Goal: Task Accomplishment & Management: Complete application form

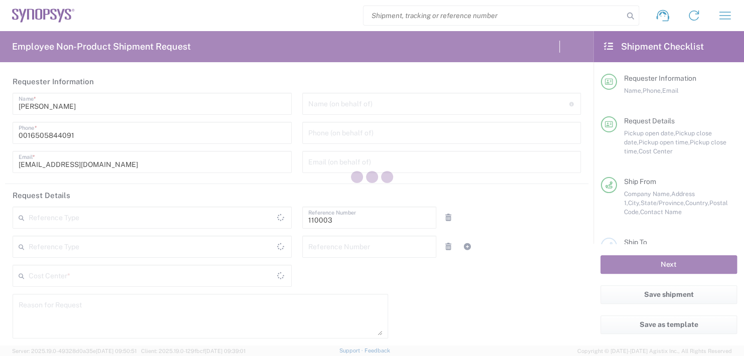
type input "Department"
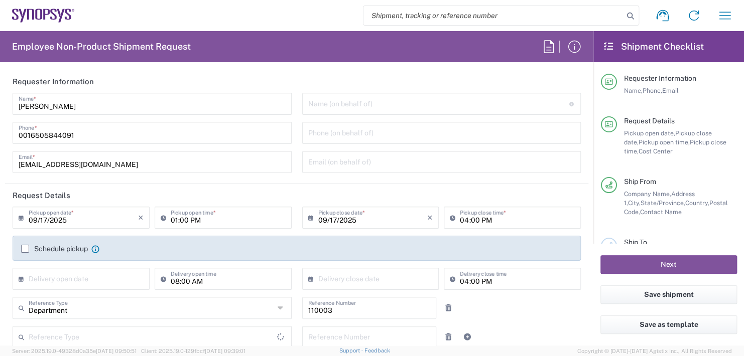
type input "US01, FAC, MV/SV Fac 110003"
type input "Delivered at Place"
type input "United States"
type input "California"
type input "United States"
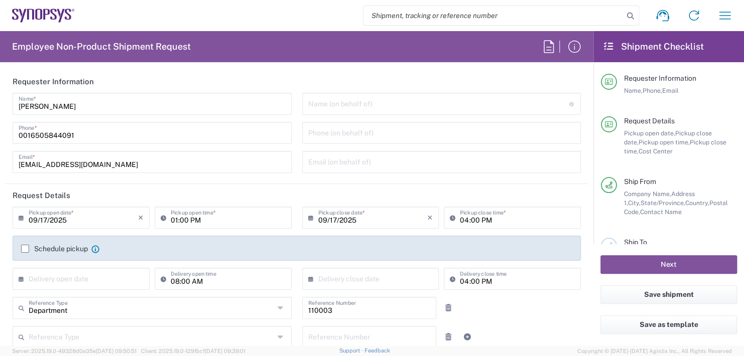
click at [333, 104] on input "text" at bounding box center [438, 103] width 261 height 18
type input "Headquarters USSV"
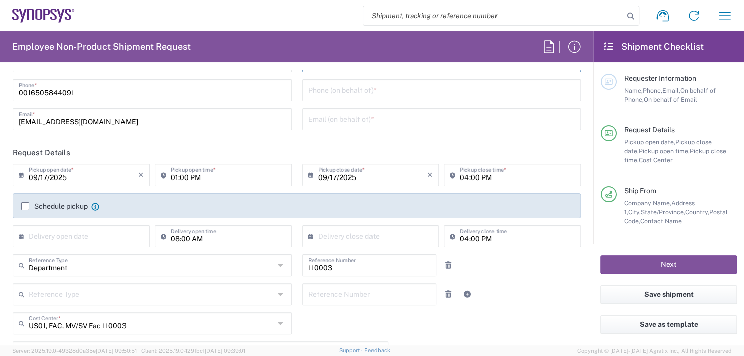
scroll to position [100, 0]
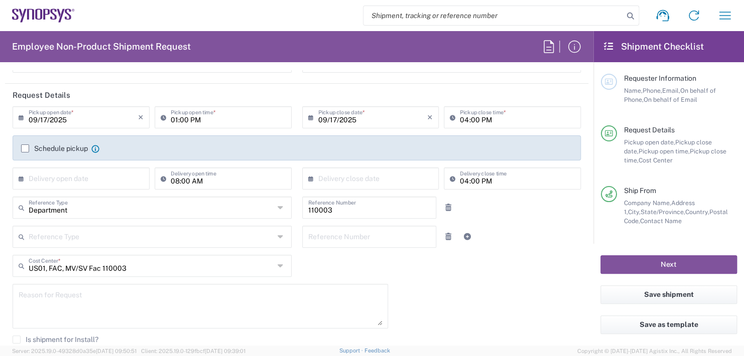
type input "Boba Mehic"
click at [217, 116] on input "01:00 PM" at bounding box center [228, 117] width 115 height 18
type input "0"
type input "02:30 PM"
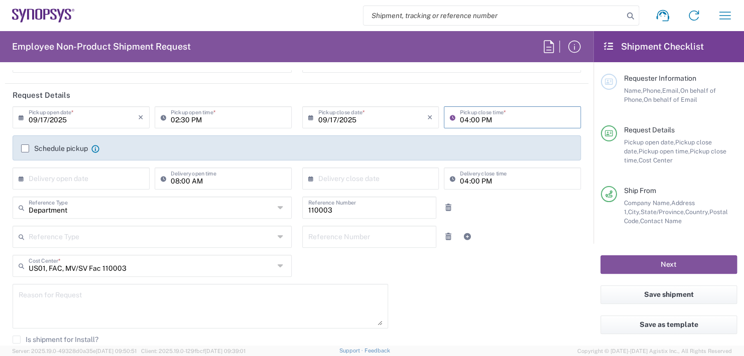
click at [502, 121] on input "04:00 PM" at bounding box center [517, 117] width 115 height 18
click at [501, 121] on input "04:00 PM" at bounding box center [517, 117] width 115 height 18
type input "0"
type input "02:30 PM"
click at [94, 176] on input "text" at bounding box center [83, 178] width 109 height 18
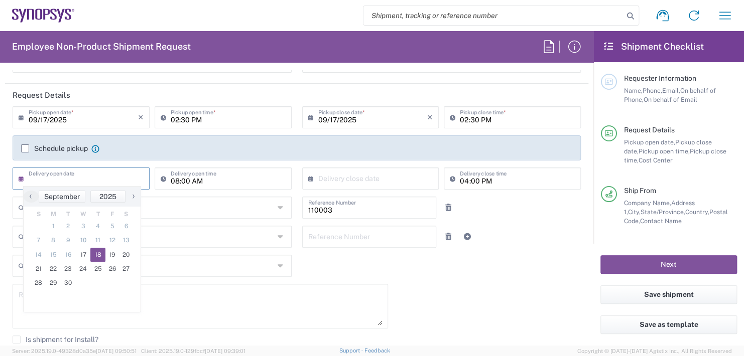
click at [95, 250] on span "18" at bounding box center [97, 255] width 15 height 14
type input "09/18/2025"
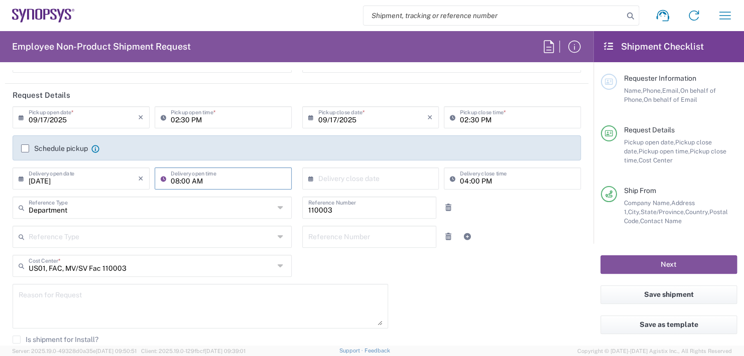
click at [207, 180] on input "08:00 AM" at bounding box center [228, 178] width 115 height 18
click at [206, 180] on input "08:00 AM" at bounding box center [228, 178] width 115 height 18
click at [211, 179] on input ":00 AM" at bounding box center [228, 178] width 115 height 18
type input ":"
type input "11:00 AM"
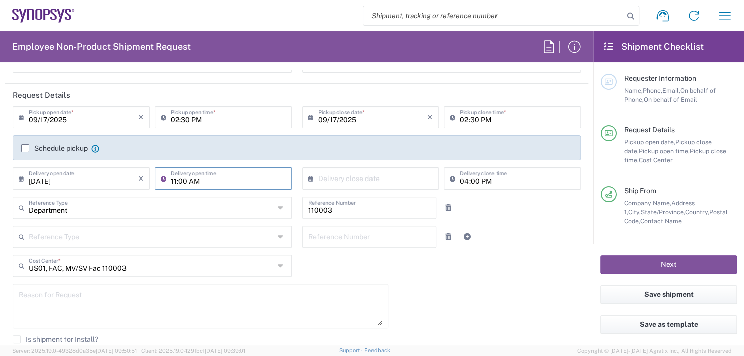
click at [335, 180] on input "text" at bounding box center [372, 178] width 109 height 18
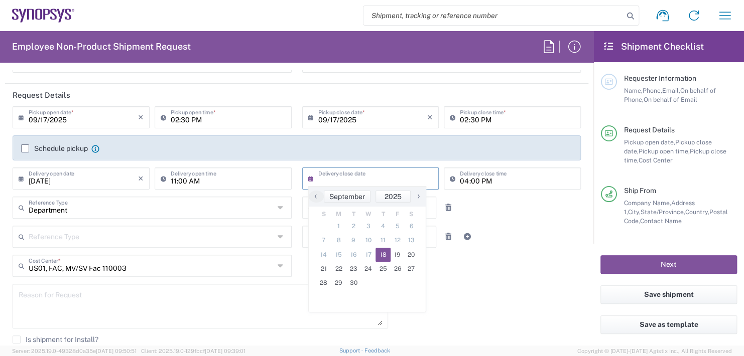
click at [382, 251] on span "18" at bounding box center [382, 255] width 15 height 14
type input "09/18/2025"
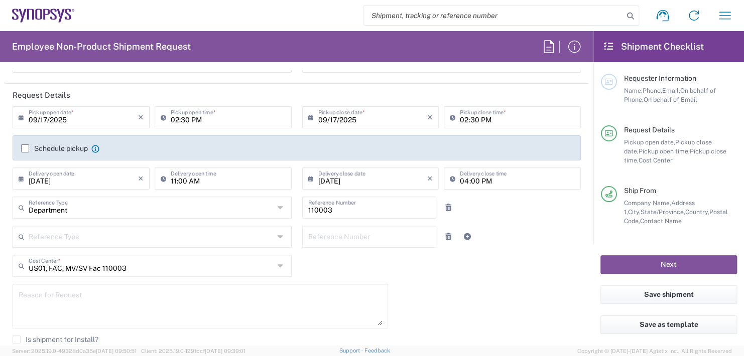
click at [491, 178] on input "04:00 PM" at bounding box center [517, 178] width 115 height 18
type input "0"
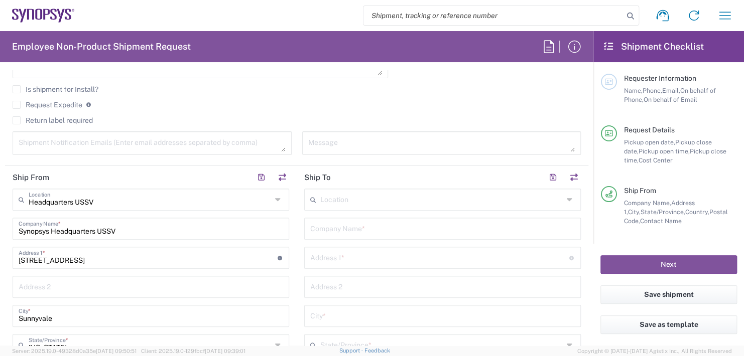
scroll to position [401, 0]
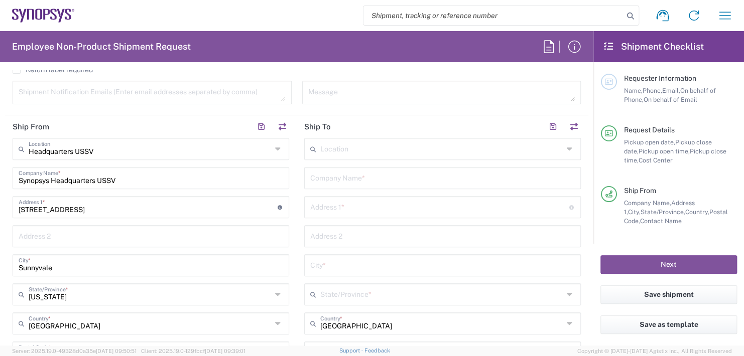
type input "11:00 AM"
click at [330, 176] on input "text" at bounding box center [442, 178] width 264 height 18
type input "Wells Fargo Bank Lockbox"
click at [328, 207] on input "text" at bounding box center [439, 207] width 259 height 18
type input "3440 Flair Drive"
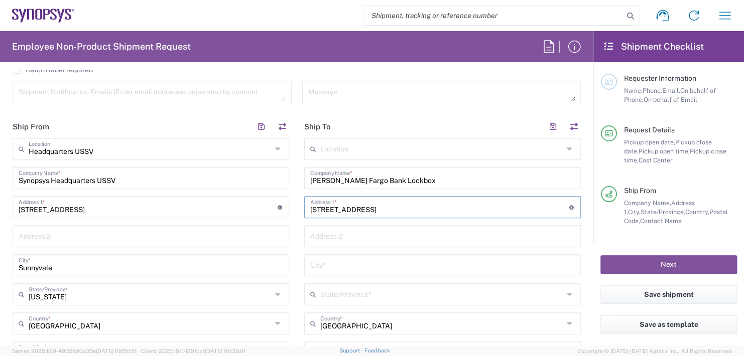
type input "kstocker@synopsys.com"
type input "Suite 302B"
type input "El Monte,"
type input "California"
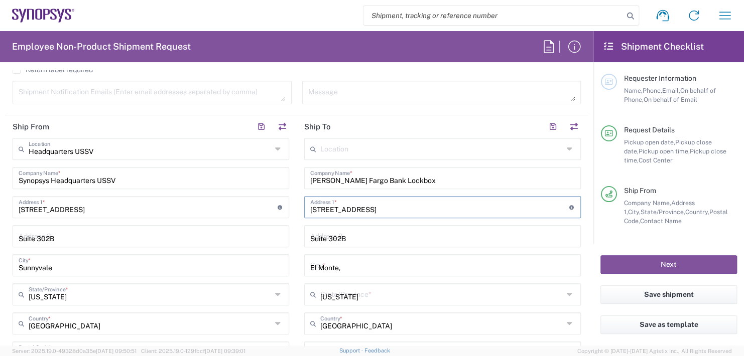
type input "91731"
type input "6265721196"
type input "kstocker@synopsys.com"
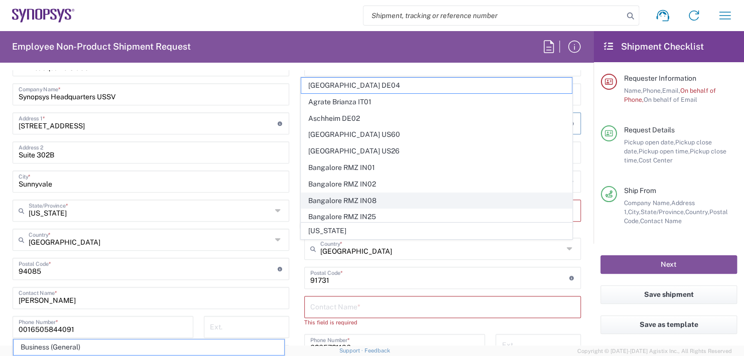
scroll to position [100, 0]
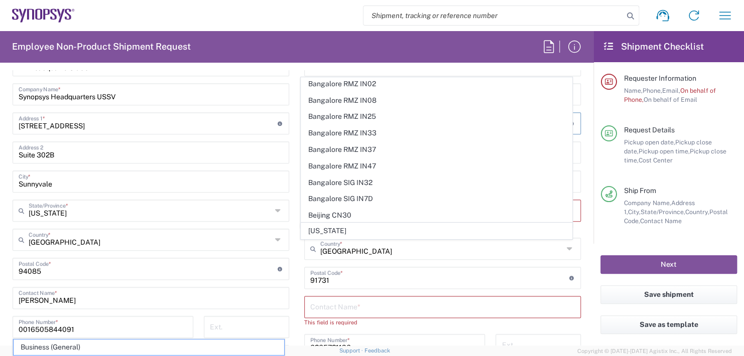
click at [709, 115] on div "Requester Information Name, Phone, Email, On behalf of Phone, On behalf of Email" at bounding box center [669, 100] width 136 height 52
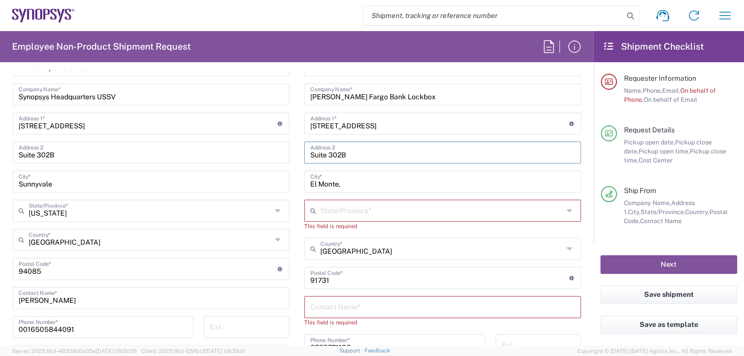
click at [339, 150] on input "Suite 302B" at bounding box center [442, 152] width 264 height 18
drag, startPoint x: 367, startPoint y: 152, endPoint x: 286, endPoint y: 152, distance: 81.8
click at [290, 149] on div "Ship From Headquarters USSV Location Headquarters USSV Aachen DE04 Agrate Brian…" at bounding box center [296, 265] width 583 height 466
click at [328, 208] on input "text" at bounding box center [441, 210] width 243 height 18
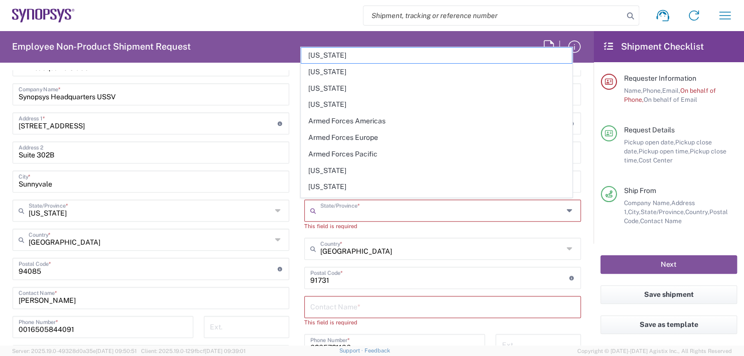
type input "California"
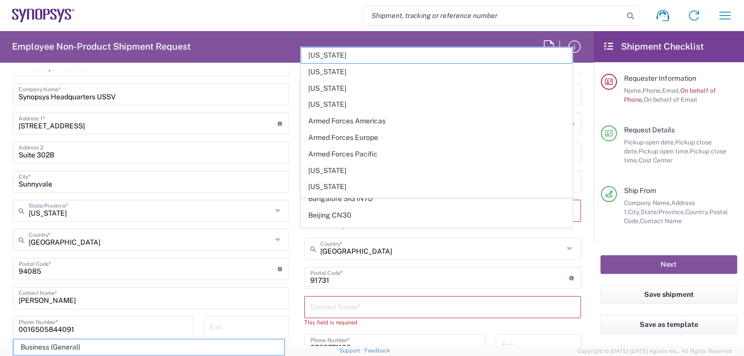
scroll to position [0, 0]
click at [693, 117] on div "Requester Information Name, Phone, Email, On behalf of Phone, On behalf of Email" at bounding box center [669, 100] width 136 height 52
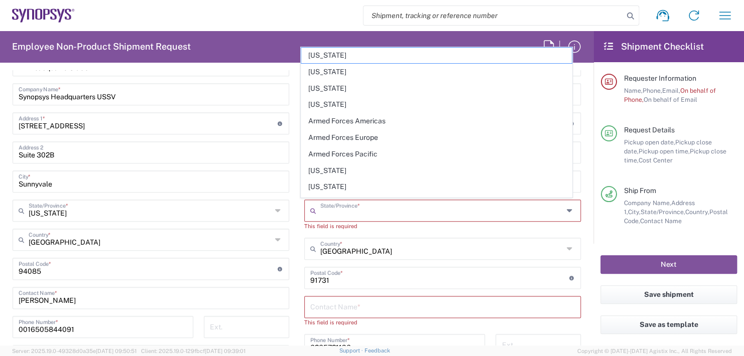
click at [324, 210] on input "text" at bounding box center [441, 210] width 243 height 18
click at [324, 168] on span "California" at bounding box center [436, 171] width 270 height 16
type input "California"
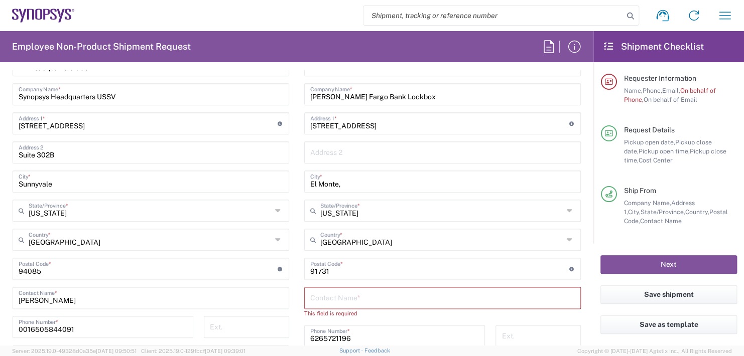
click at [329, 294] on input "text" at bounding box center [442, 298] width 264 height 18
click at [344, 298] on input "Synopsys, inc., 3175612" at bounding box center [442, 298] width 264 height 18
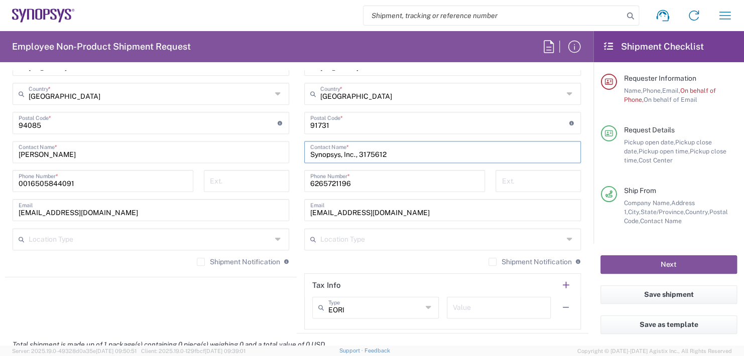
scroll to position [645, 0]
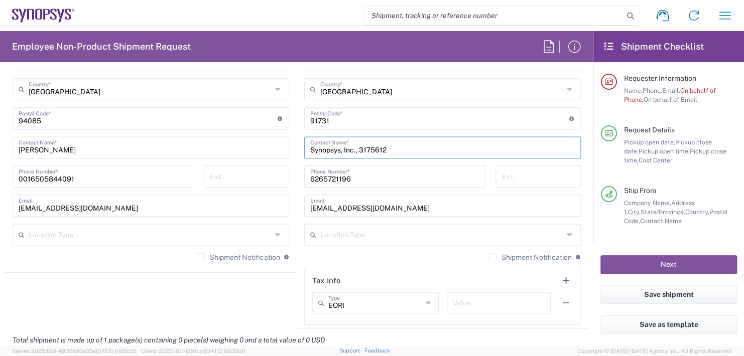
type input "Synopsys, Inc., 3175612"
click at [320, 173] on input "6265721196" at bounding box center [394, 176] width 169 height 18
click at [334, 172] on input "626-5721196" at bounding box center [394, 176] width 169 height 18
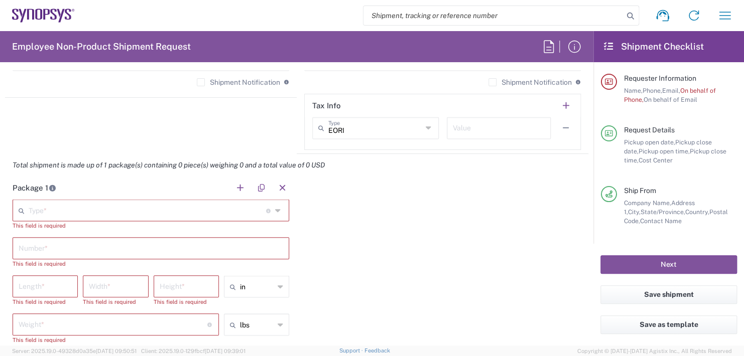
scroll to position [845, 0]
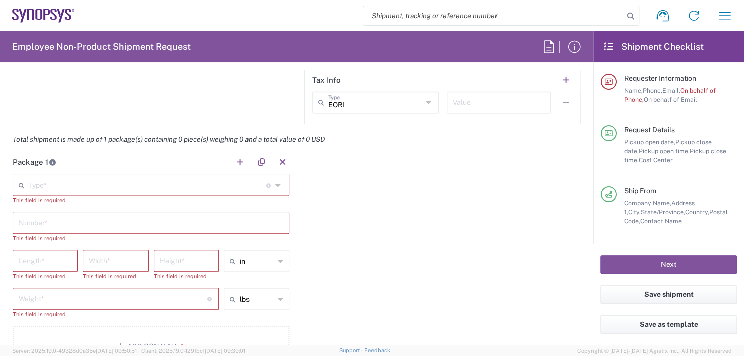
type input "626-572-1196"
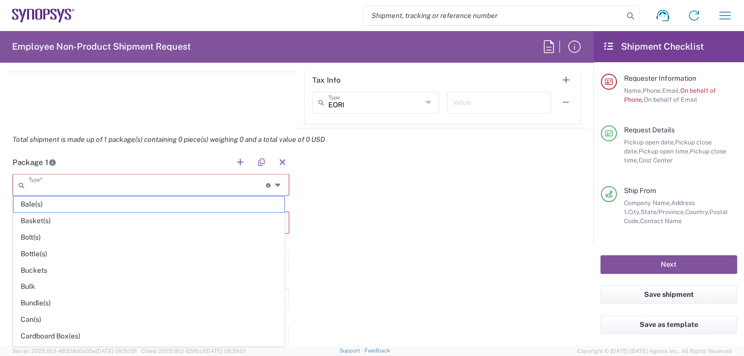
click at [55, 184] on input "text" at bounding box center [147, 184] width 237 height 18
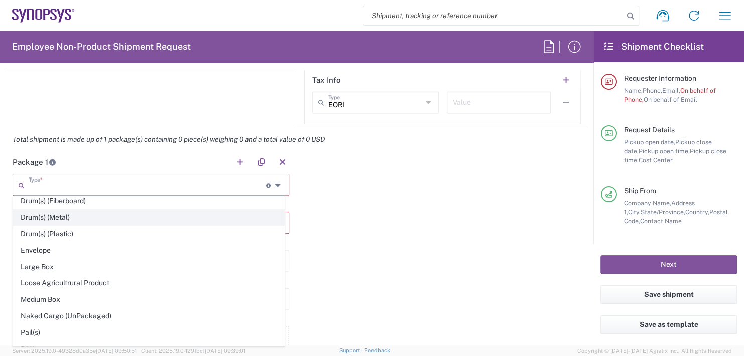
scroll to position [251, 0]
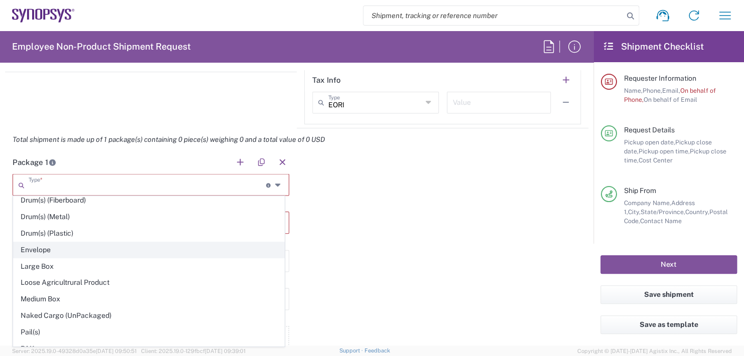
click at [35, 247] on span "Envelope" at bounding box center [149, 250] width 270 height 16
type input "Envelope"
type input "1"
type input "9.5"
type input "12.5"
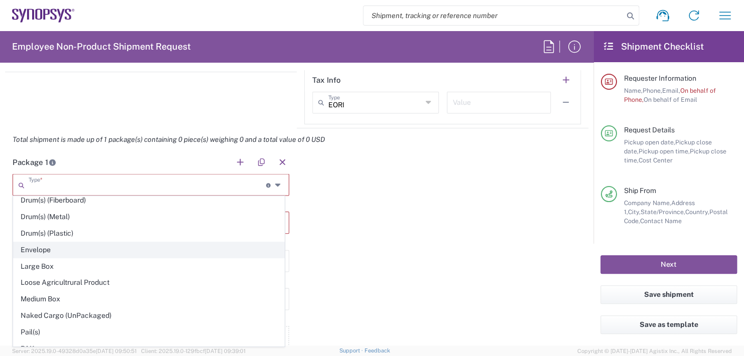
type input "0.25"
type input "1"
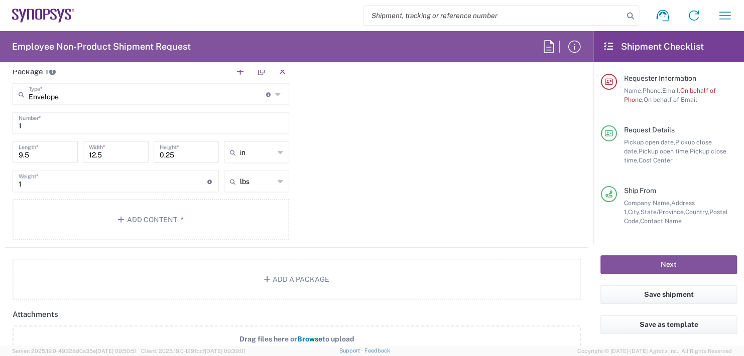
scroll to position [946, 0]
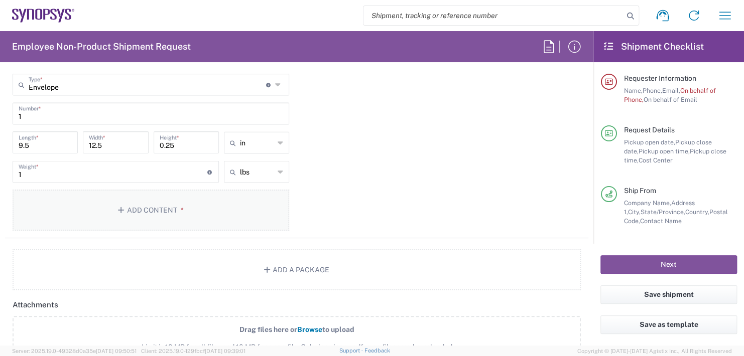
click at [136, 204] on button "Add Content *" at bounding box center [151, 210] width 276 height 41
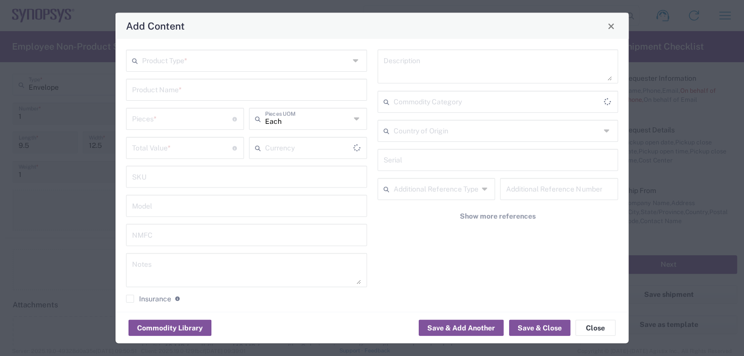
type input "US Dollar"
click at [169, 58] on input "text" at bounding box center [245, 60] width 207 height 18
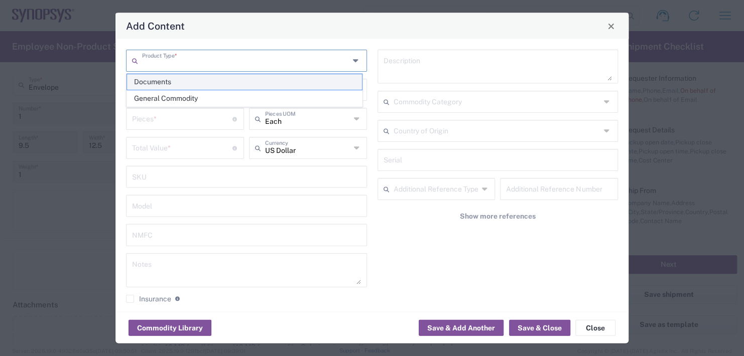
click at [152, 82] on span "Documents" at bounding box center [244, 82] width 235 height 16
type input "Documents"
type input "1"
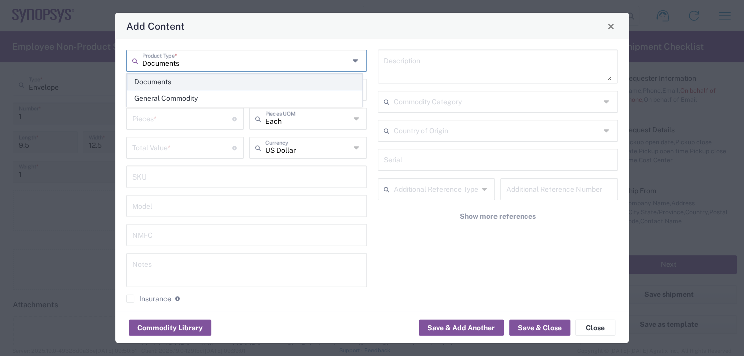
type textarea "Documents"
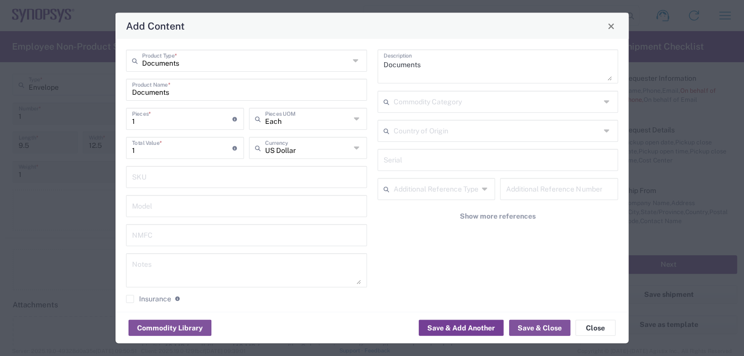
click at [438, 327] on button "Save & Add Another" at bounding box center [460, 328] width 85 height 16
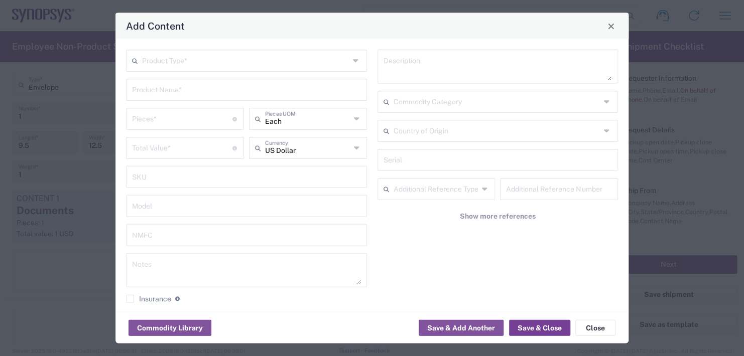
click at [548, 322] on button "Save & Close" at bounding box center [539, 328] width 61 height 16
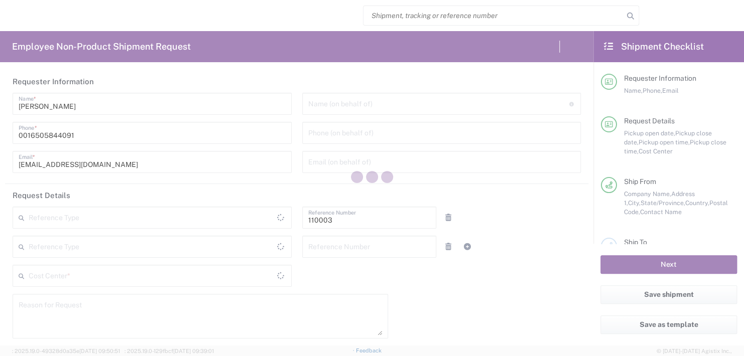
type input "Department"
type input "US01, FAC, MV/SV Fac 110003"
type input "[US_STATE]"
type input "[GEOGRAPHIC_DATA]"
type input "Delivered at Place"
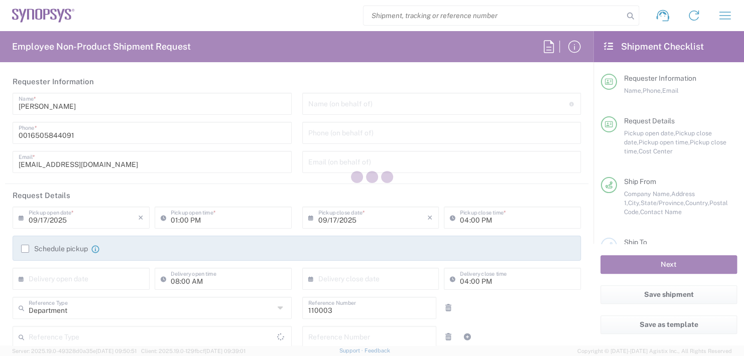
type input "United States"
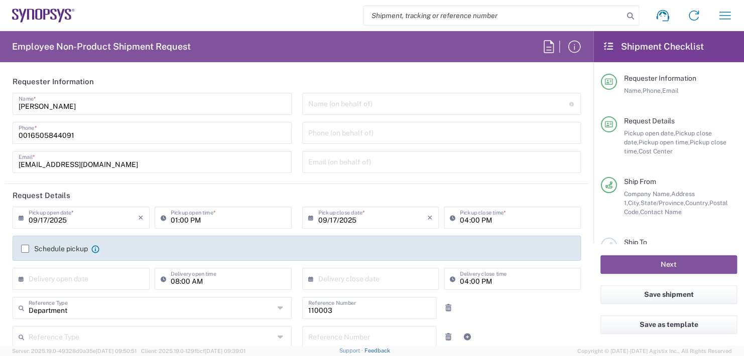
type input "Headquarters USSV"
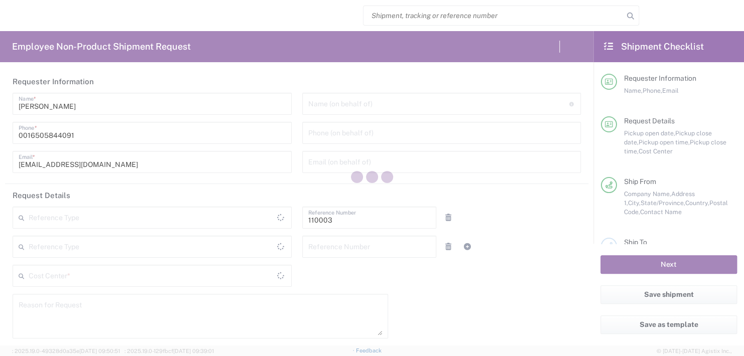
type input "Department"
type input "US01, FAC, MV/SV Fac 110003"
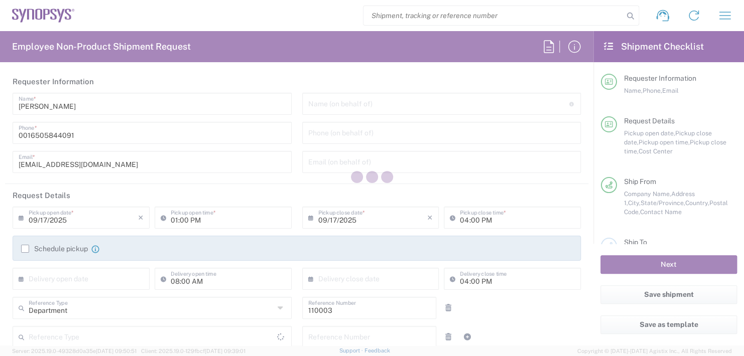
type input "Delivered at Place"
type input "United States"
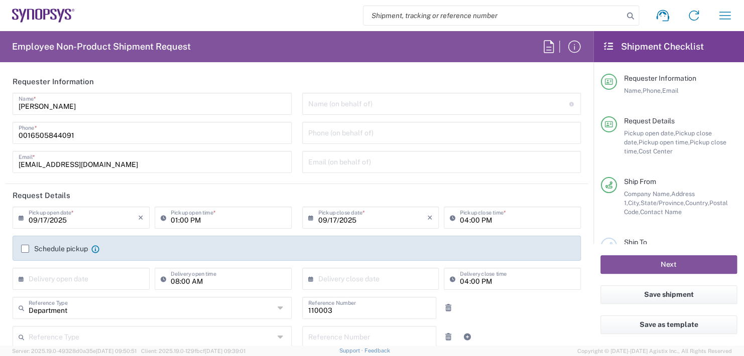
type input "United States"
type input "California"
click at [334, 103] on input "text" at bounding box center [438, 103] width 261 height 18
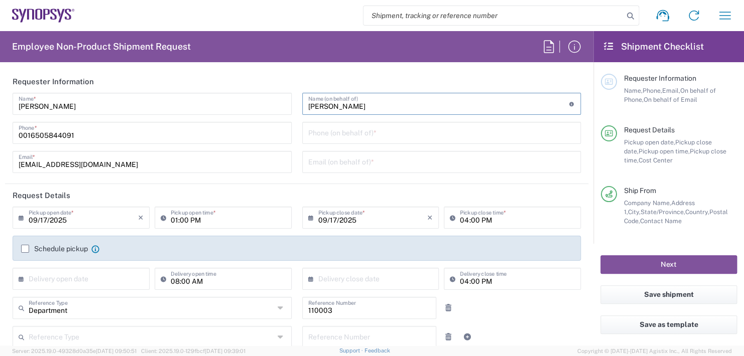
type input "Boba Mehi"
type input "Headquarters USSV"
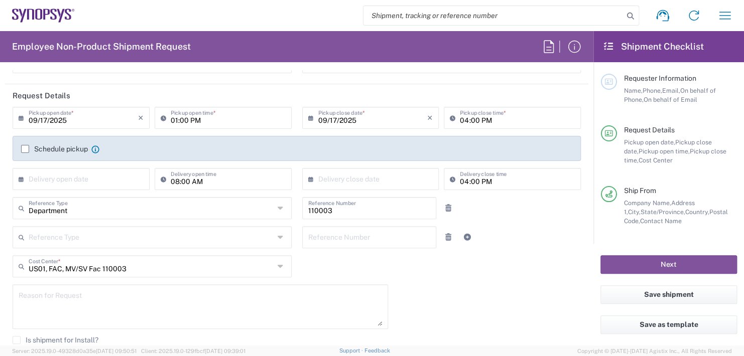
scroll to position [100, 0]
type input "Boba Mehic"
click at [204, 116] on input "01:00 PM" at bounding box center [228, 117] width 115 height 18
click at [204, 116] on input ":00 PM" at bounding box center [228, 117] width 115 height 18
type input ":"
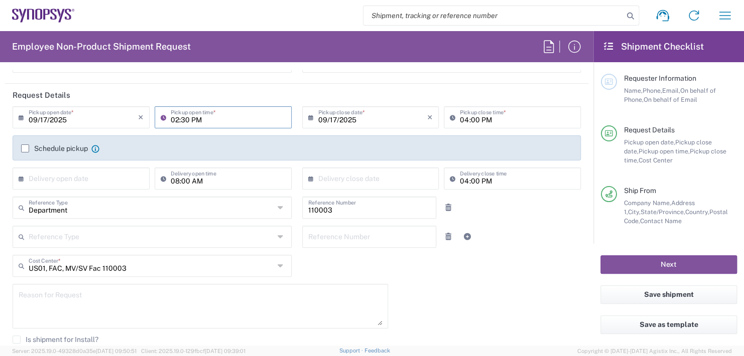
type input "02:30 PM"
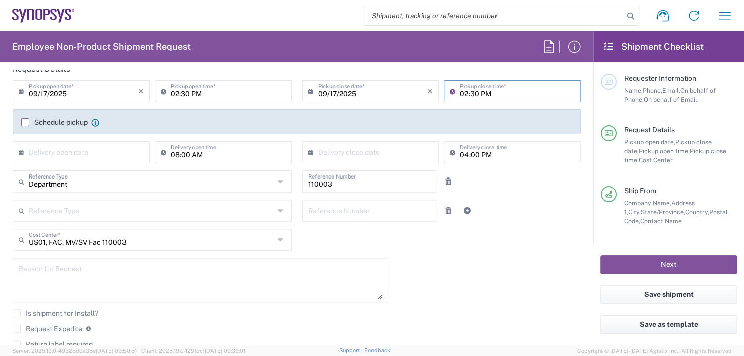
scroll to position [151, 0]
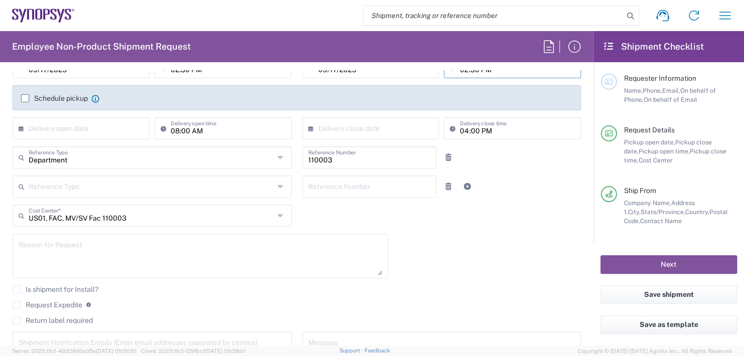
type input "02:30 PM"
click at [82, 124] on input "text" at bounding box center [83, 128] width 109 height 18
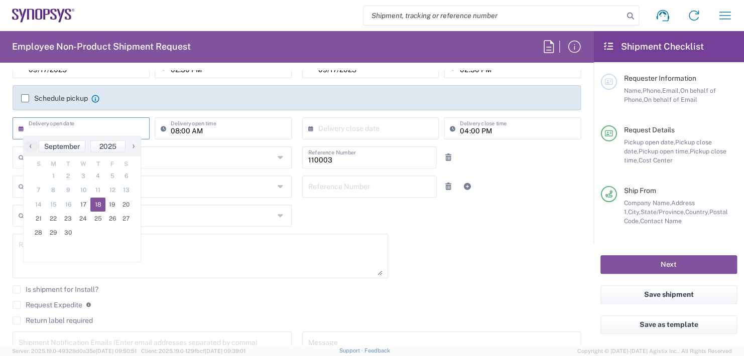
click at [99, 204] on span "18" at bounding box center [97, 205] width 15 height 14
type input "09/18/2025"
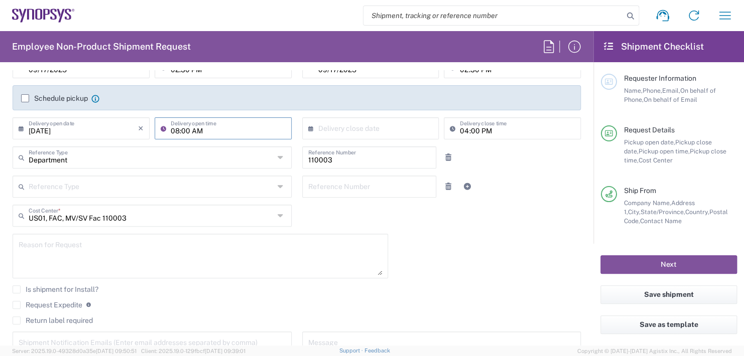
click at [213, 127] on input "08:00 AM" at bounding box center [228, 128] width 115 height 18
click at [212, 127] on input ":00 AM" at bounding box center [228, 128] width 115 height 18
type input ":"
type input "11:00 AM"
click at [365, 115] on div "Schedule pickup When scheduling a pickup please be sure to meet the following c…" at bounding box center [297, 101] width 579 height 32
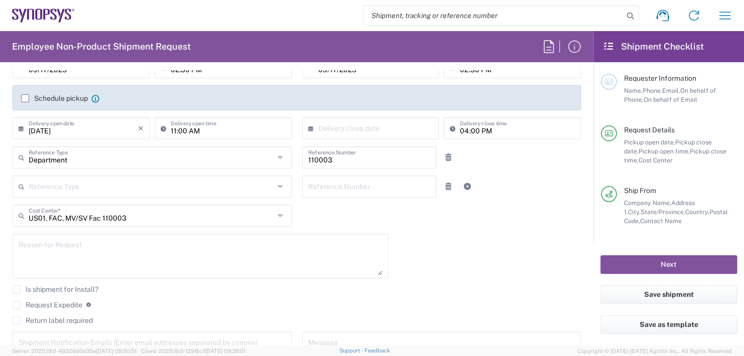
click at [362, 131] on input "text" at bounding box center [372, 128] width 109 height 18
click at [384, 205] on span "18" at bounding box center [382, 205] width 15 height 14
type input "09/18/2025"
click at [492, 127] on input "04:00 PM" at bounding box center [517, 128] width 115 height 18
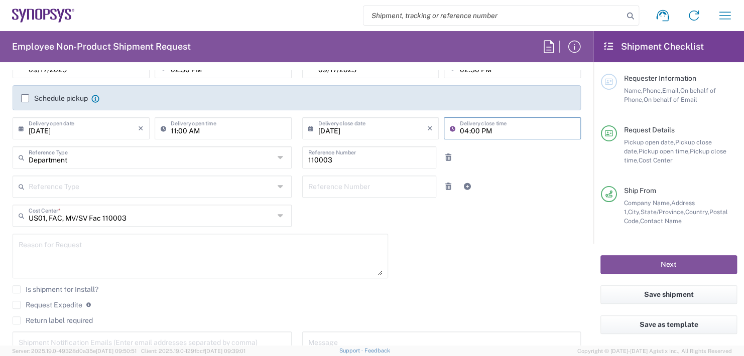
click at [492, 127] on input "04:00 PM" at bounding box center [517, 128] width 115 height 18
type input "0"
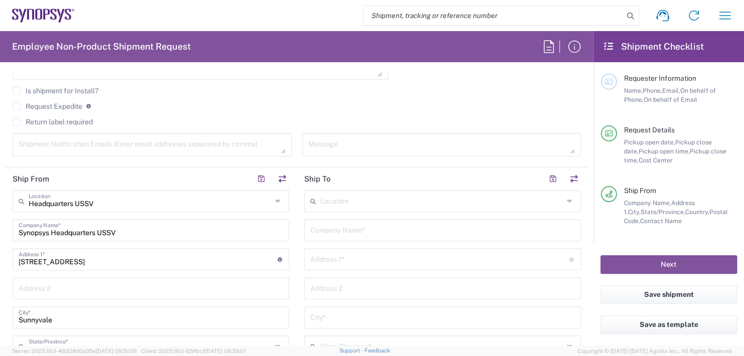
scroll to position [351, 0]
type input "11:00 AM"
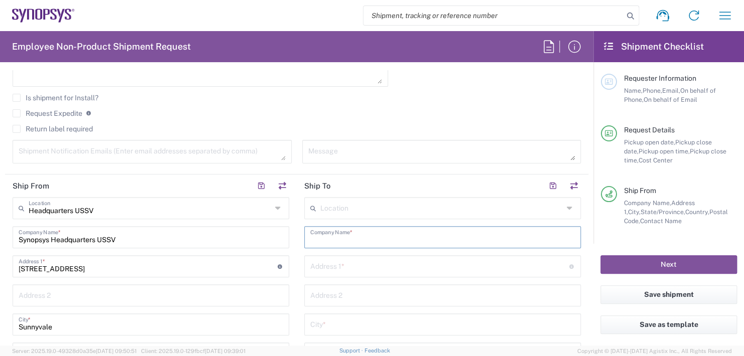
click at [340, 232] on input "text" at bounding box center [442, 237] width 264 height 18
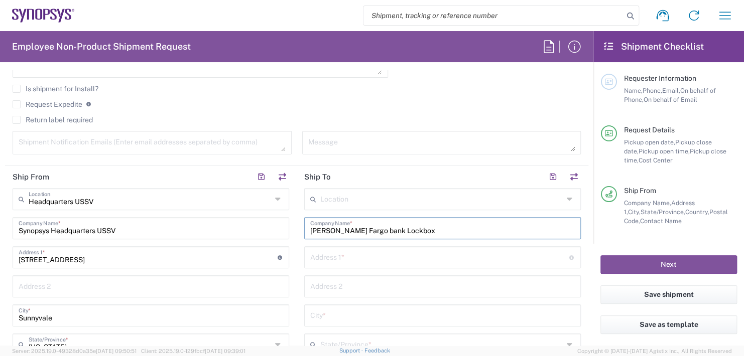
click at [353, 228] on input "Wells Fargo bank Lockbox" at bounding box center [442, 228] width 264 height 18
click at [350, 224] on input "Wells Fargo bank Lockbox" at bounding box center [442, 228] width 264 height 18
type input "Wells Fargo Bank Lockbox"
click at [348, 252] on input "text" at bounding box center [439, 257] width 259 height 18
click at [323, 257] on input "3440Flair" at bounding box center [439, 257] width 259 height 18
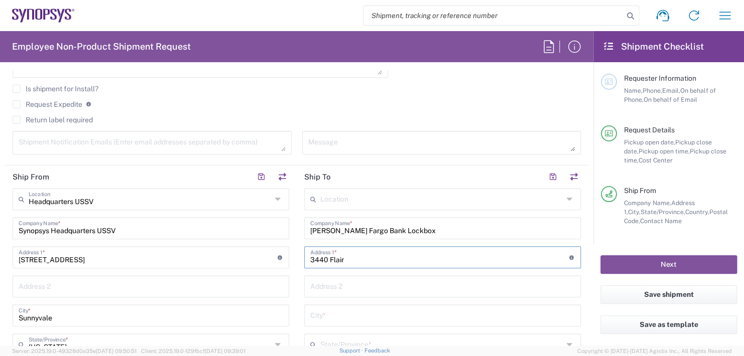
click at [366, 260] on input "3440 Flair" at bounding box center [439, 257] width 259 height 18
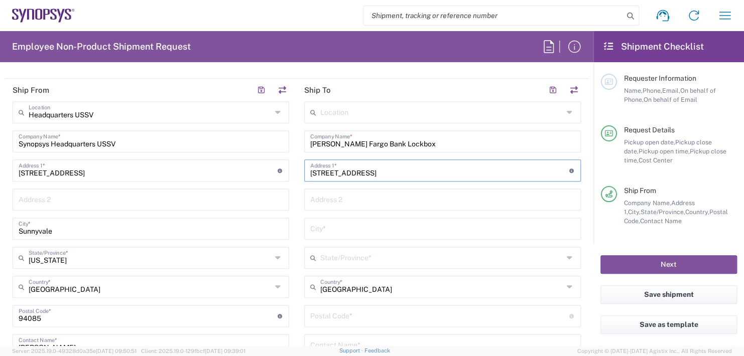
scroll to position [461, 0]
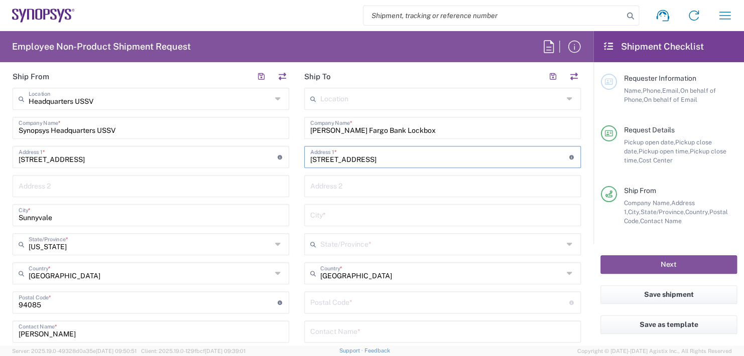
type input "3440 Flair Drive"
click at [328, 211] on input "text" at bounding box center [442, 215] width 264 height 18
type input "El Monte,"
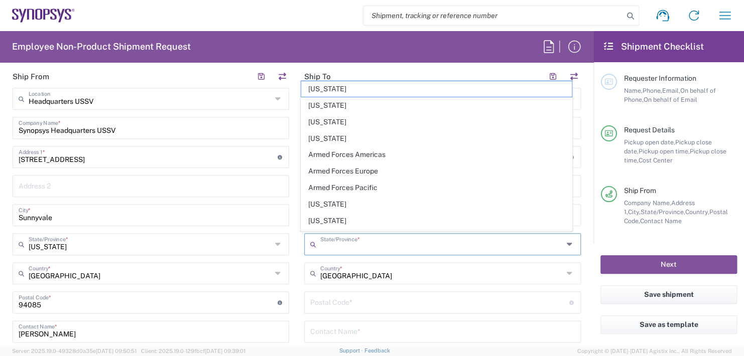
click at [343, 240] on input "text" at bounding box center [441, 244] width 243 height 18
click at [323, 204] on span "California" at bounding box center [436, 205] width 270 height 16
type input "California"
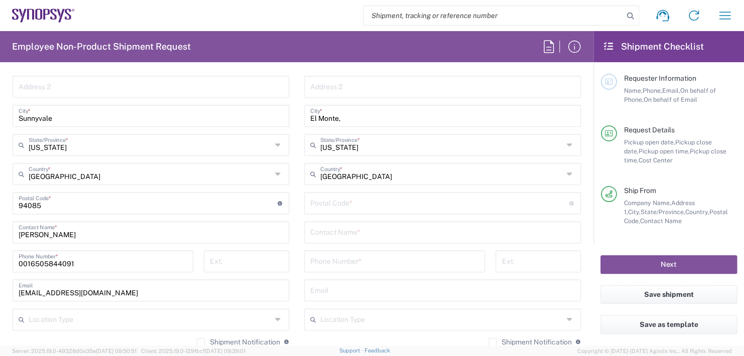
scroll to position [561, 0]
click at [335, 202] on input "undefined" at bounding box center [439, 202] width 259 height 18
type input "01803"
type input "617-275-9575"
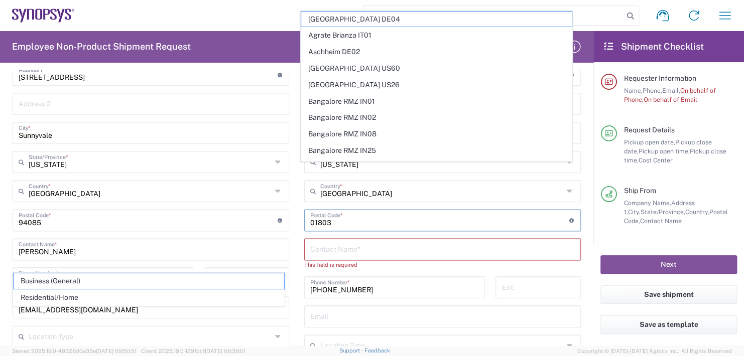
scroll to position [663, 0]
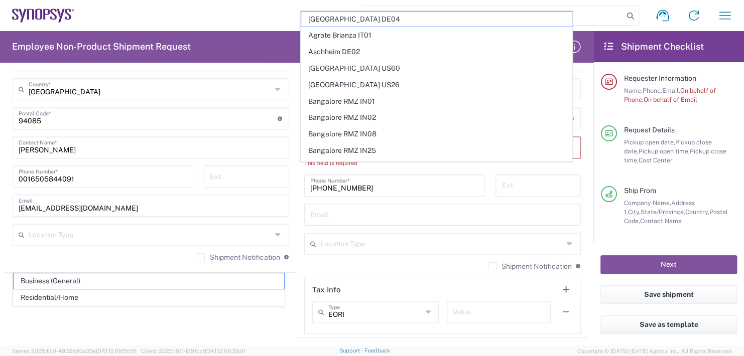
click at [617, 20] on input "search" at bounding box center [493, 15] width 260 height 19
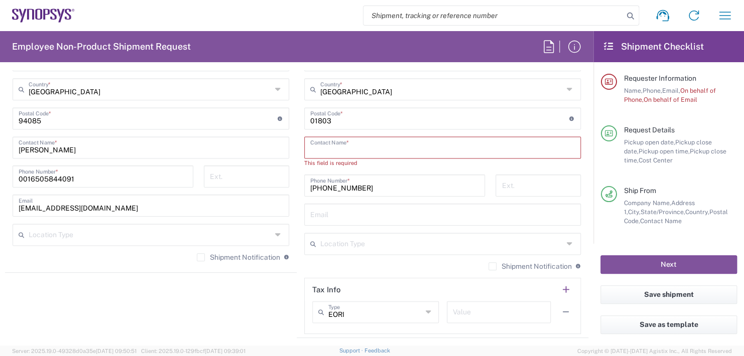
click at [324, 141] on input "text" at bounding box center [442, 147] width 264 height 18
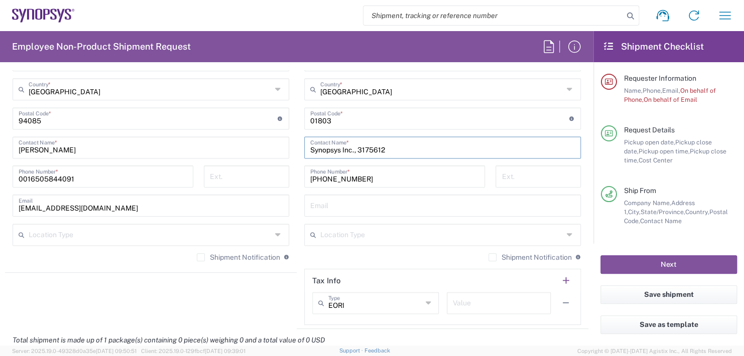
type input "Synopsys Inc., 3175612"
click at [368, 177] on input "617-275-9575" at bounding box center [394, 176] width 169 height 18
type input "6"
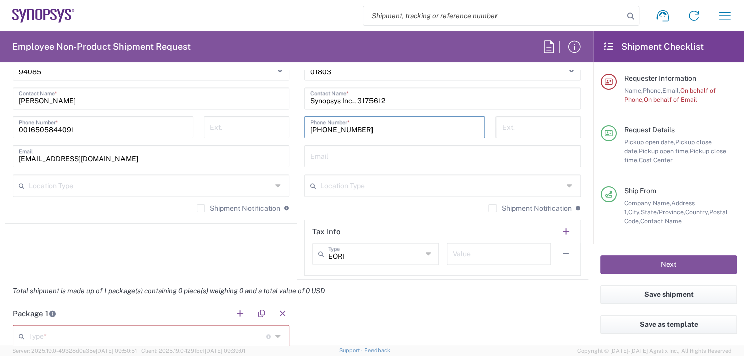
scroll to position [813, 0]
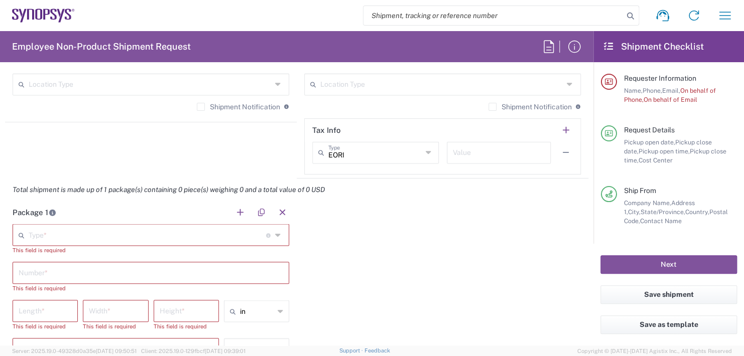
type input "626-572-1196"
click at [60, 234] on input "text" at bounding box center [147, 234] width 237 height 18
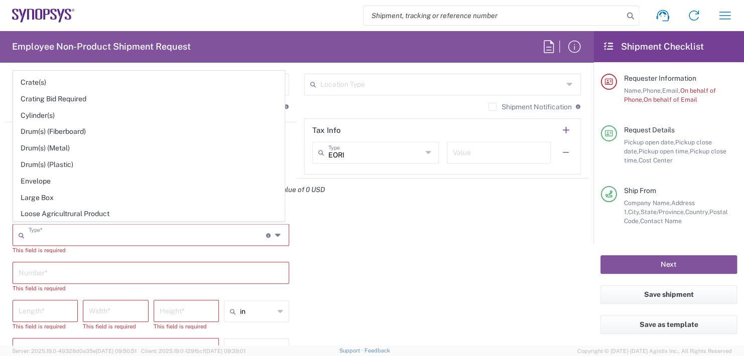
scroll to position [201, 0]
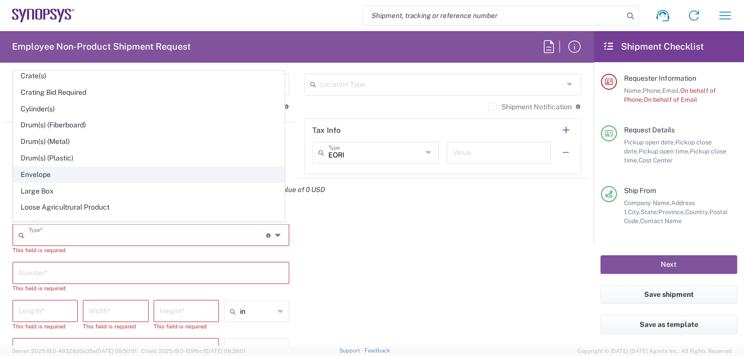
click at [48, 170] on span "Envelope" at bounding box center [149, 175] width 270 height 16
type input "Envelope"
type input "1"
type input "9.5"
type input "12.5"
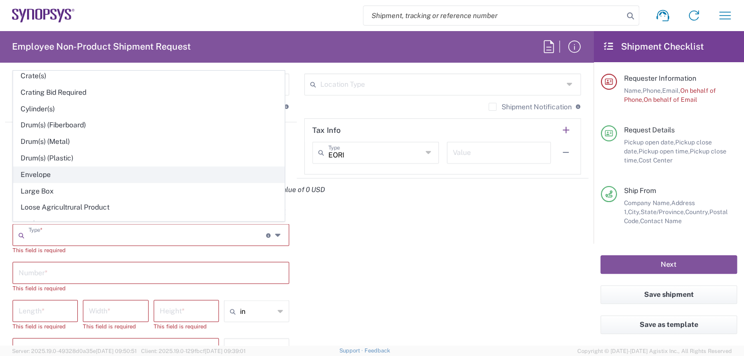
type input "0.25"
type input "1"
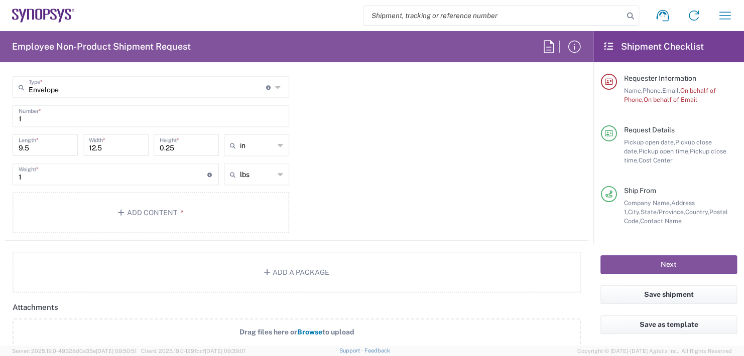
scroll to position [964, 0]
click at [136, 207] on button "Add Content *" at bounding box center [151, 210] width 276 height 41
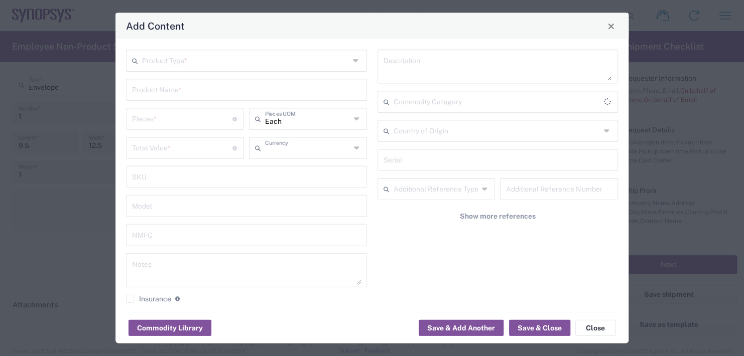
type input "US Dollar"
click at [180, 56] on input "text" at bounding box center [245, 60] width 207 height 18
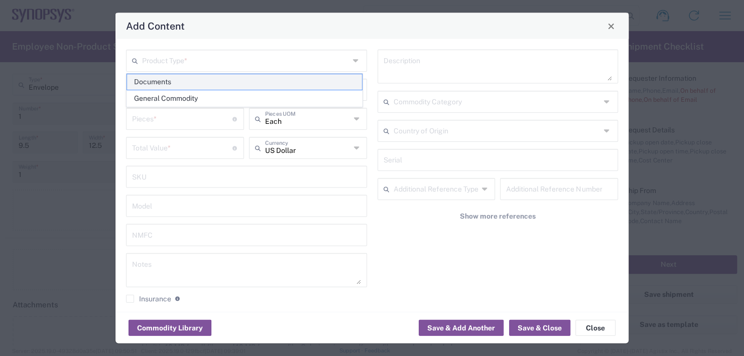
click at [159, 81] on span "Documents" at bounding box center [244, 82] width 235 height 16
type input "Documents"
type input "1"
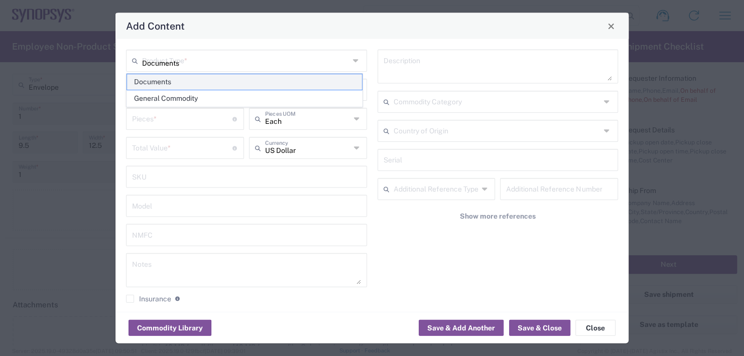
type textarea "Documents"
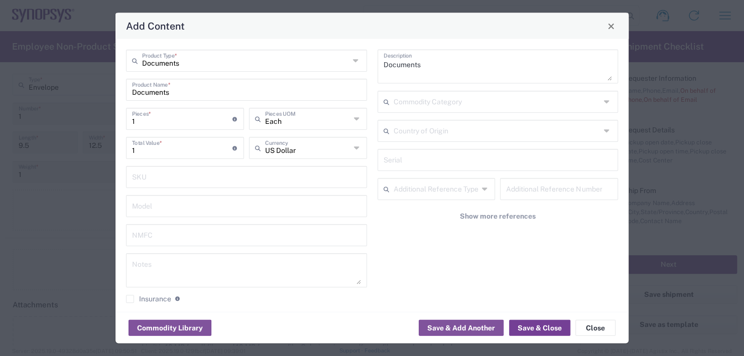
click at [540, 324] on button "Save & Close" at bounding box center [539, 328] width 61 height 16
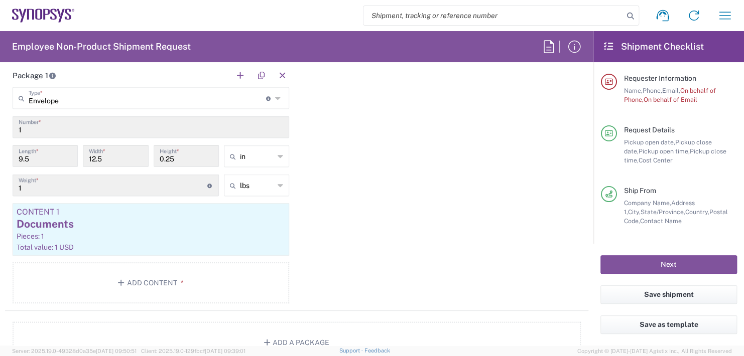
scroll to position [1014, 0]
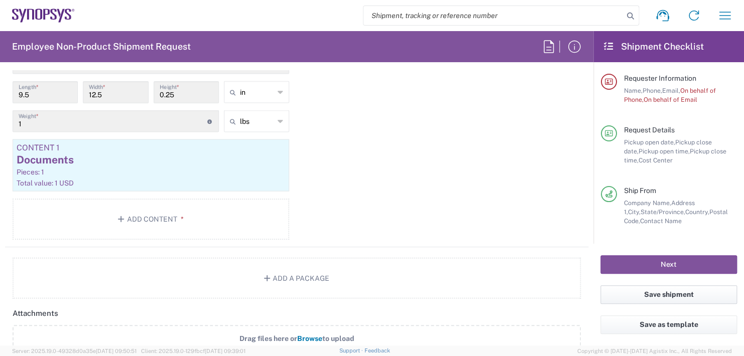
click at [663, 291] on button "Save shipment" at bounding box center [668, 295] width 136 height 19
